Goal: Ask a question

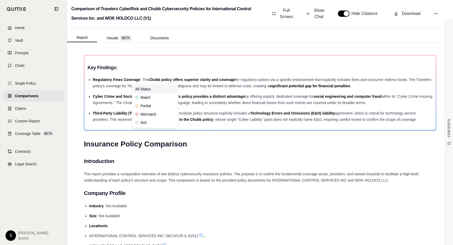
scroll to position [529, 0]
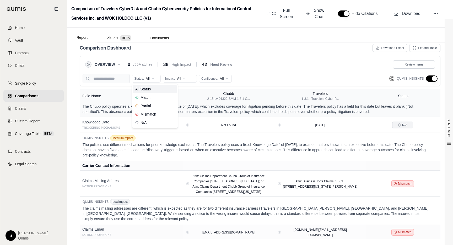
click at [200, 153] on html "Home Vault Prompts Chats Single Policy Comparisons Claims Custom Report Coverag…" at bounding box center [226, 122] width 453 height 245
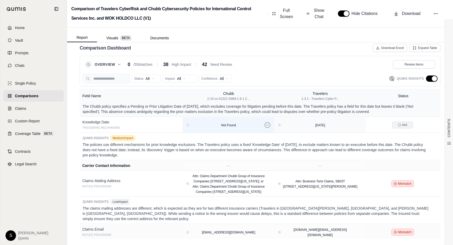
click at [269, 124] on icon at bounding box center [267, 125] width 3 height 3
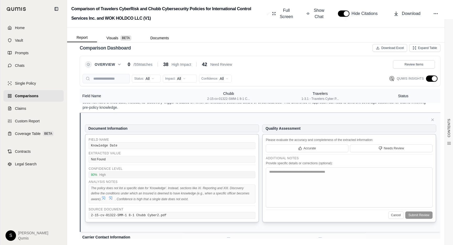
scroll to position [578, 0]
click at [434, 118] on icon at bounding box center [433, 119] width 4 height 4
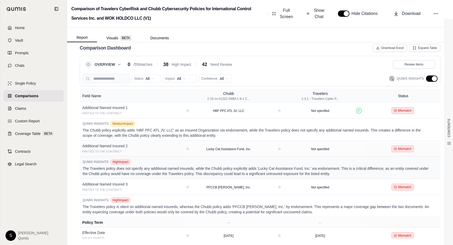
scroll to position [168, 0]
click at [423, 50] on span "Expand Table" at bounding box center [427, 48] width 19 height 4
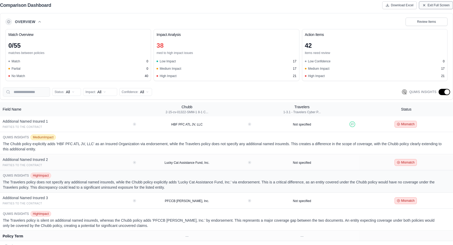
scroll to position [785, 0]
click at [438, 5] on span "Exit Full Screen" at bounding box center [439, 5] width 22 height 4
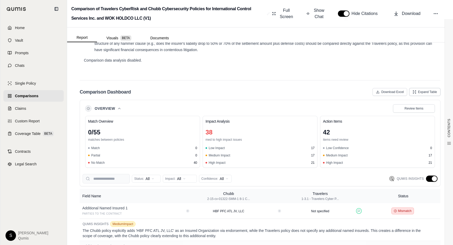
scroll to position [934, 0]
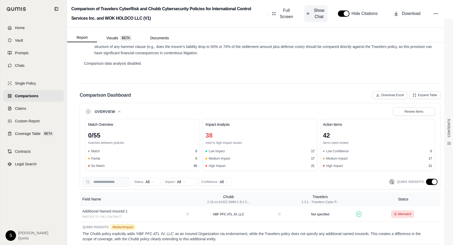
click at [317, 14] on span "Show Chat" at bounding box center [319, 13] width 13 height 13
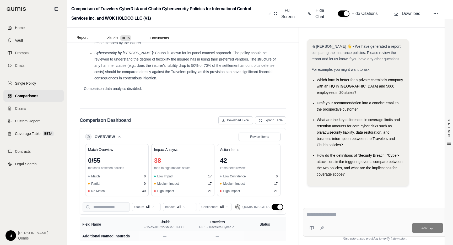
scroll to position [203, 0]
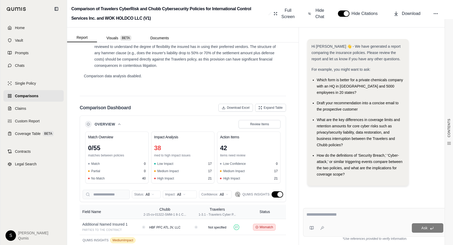
click at [335, 215] on textarea at bounding box center [375, 215] width 137 height 6
type textarea "**********"
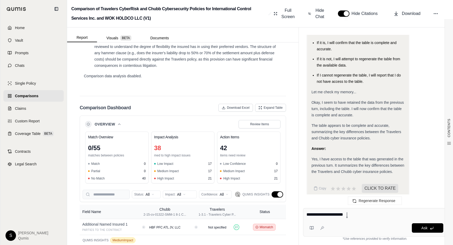
type textarea "**********"
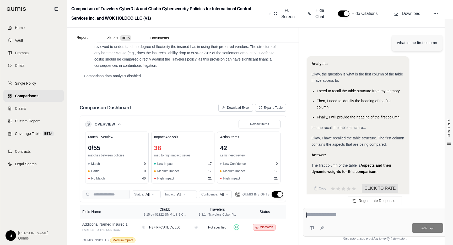
scroll to position [1289, 0]
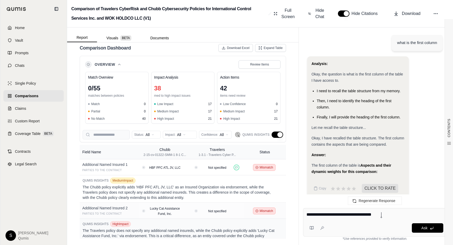
type textarea "**********"
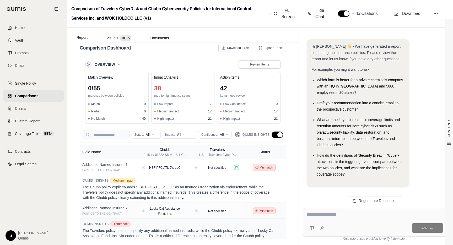
scroll to position [653, 0]
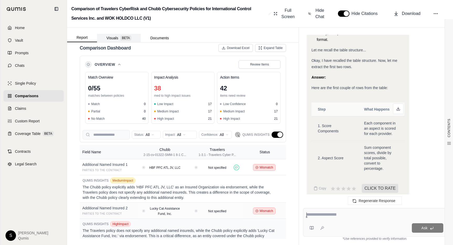
click at [111, 37] on button "Visuals BETA" at bounding box center [119, 38] width 44 height 8
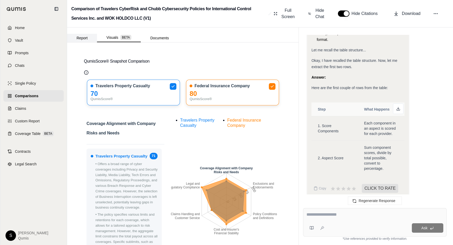
click at [84, 40] on button "Report" at bounding box center [82, 38] width 30 height 8
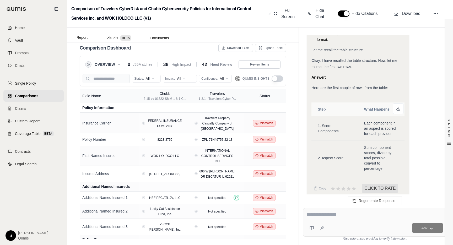
click at [362, 225] on div "Ask" at bounding box center [385, 227] width 117 height 9
click at [362, 220] on div "Ask" at bounding box center [375, 222] width 144 height 29
type textarea "**********"
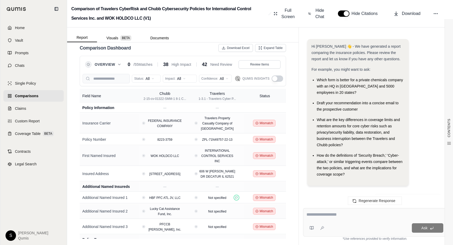
scroll to position [818, 0]
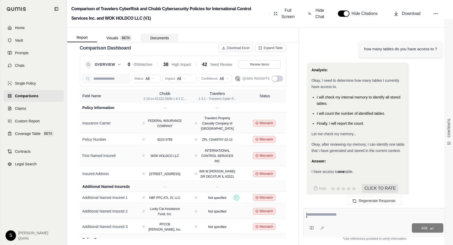
click at [157, 38] on button "Documents" at bounding box center [160, 38] width 38 height 8
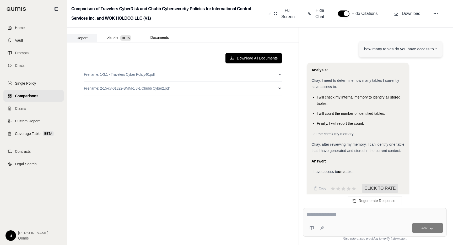
click at [84, 34] on div "Report Visuals BETA Documents" at bounding box center [122, 37] width 111 height 10
click at [84, 34] on button "Report" at bounding box center [82, 38] width 30 height 8
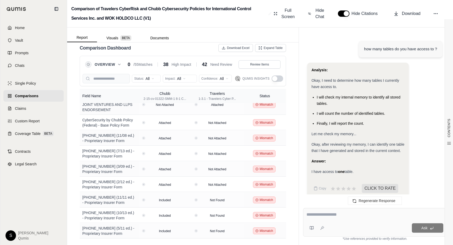
scroll to position [818, 0]
